Goal: Navigation & Orientation: Find specific page/section

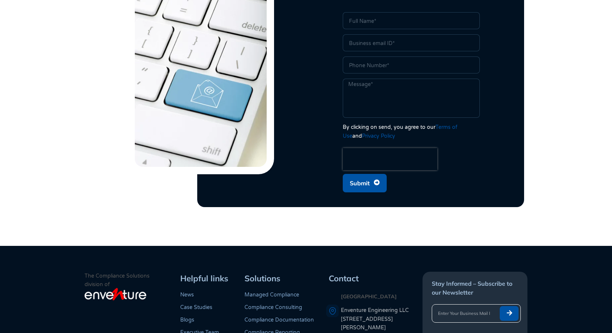
scroll to position [1792, 0]
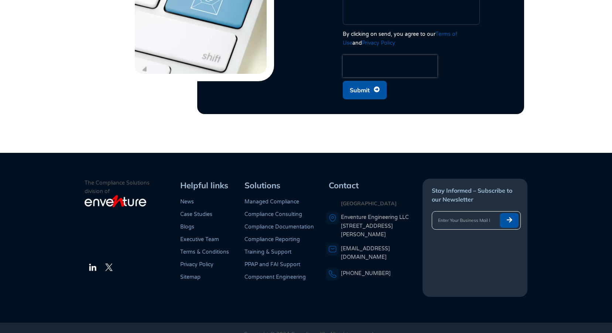
click at [287, 236] on link "Compliance Reporting" at bounding box center [272, 239] width 55 height 6
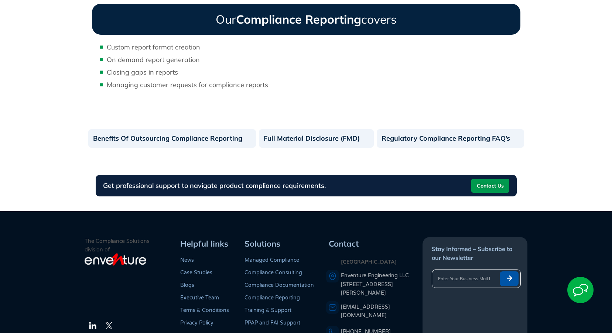
scroll to position [514, 0]
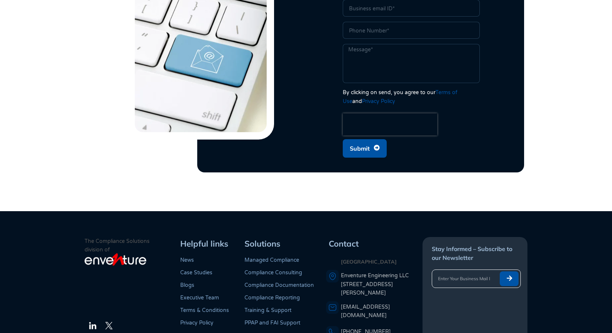
scroll to position [1770, 0]
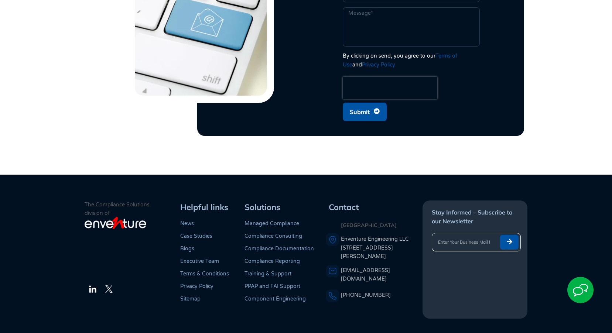
click at [281, 233] on link "Compliance Consulting" at bounding box center [274, 236] width 58 height 6
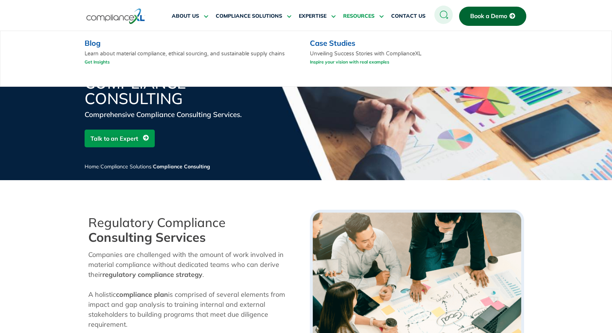
click at [379, 17] on icon at bounding box center [380, 16] width 7 height 6
